Goal: Transaction & Acquisition: Purchase product/service

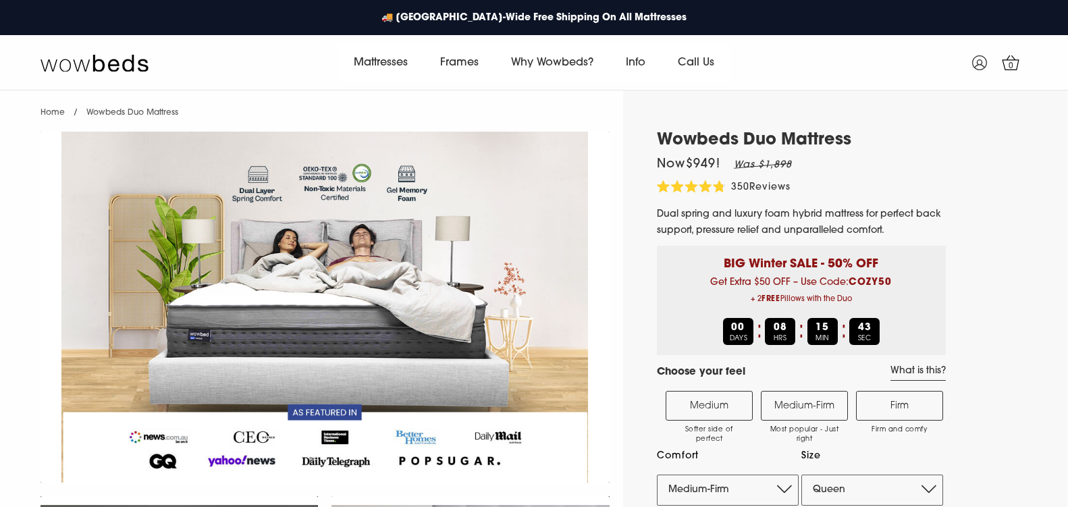
select select "Medium-Firm"
select select "Queen"
click at [456, 62] on link "Frames" at bounding box center [459, 63] width 71 height 38
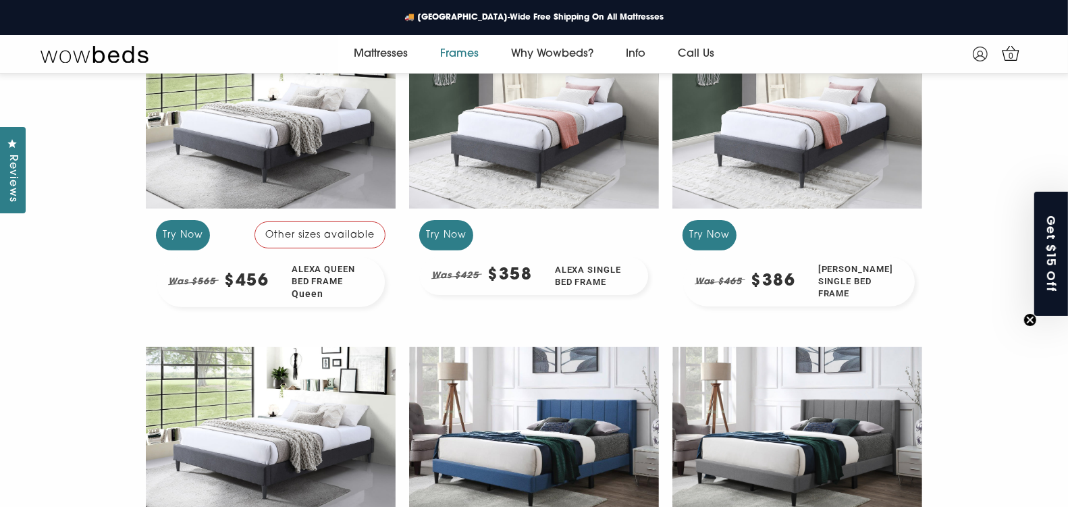
click at [314, 146] on div at bounding box center [271, 119] width 250 height 187
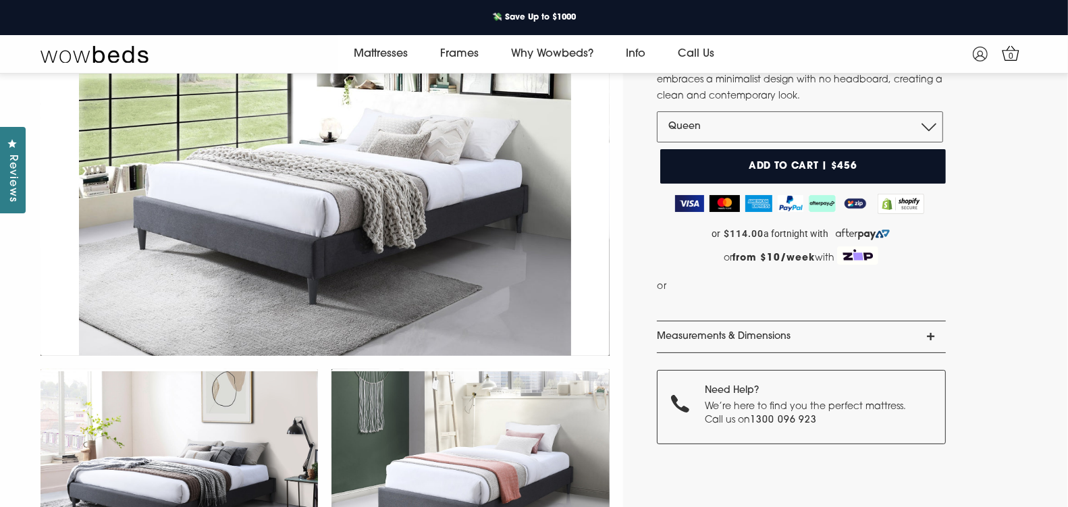
scroll to position [70, 0]
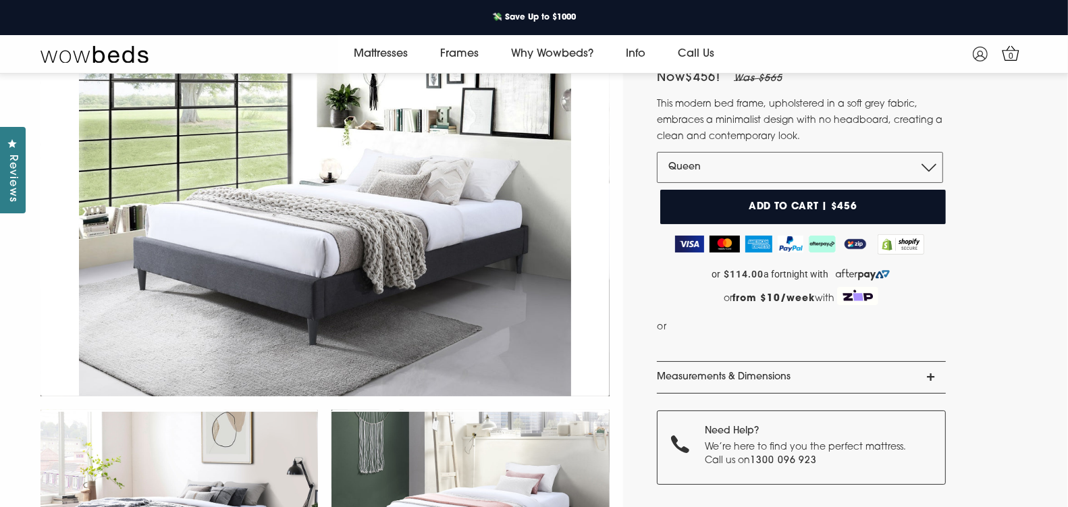
click at [854, 200] on button "Add to cart | $456" at bounding box center [802, 207] width 285 height 34
click at [1002, 48] on icon at bounding box center [1011, 53] width 18 height 15
